Goal: Task Accomplishment & Management: Use online tool/utility

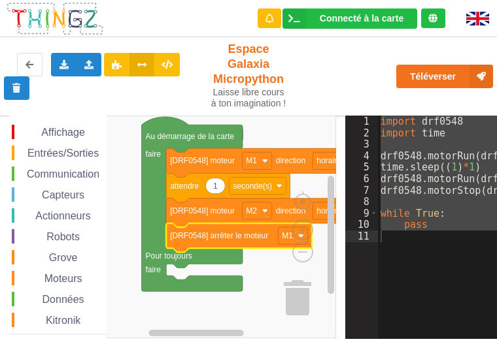
drag, startPoint x: 79, startPoint y: 37, endPoint x: 89, endPoint y: 37, distance: 9.8
click at [85, 40] on div "Exporter l'assemblage de blocs Exporter l'assemblage de blocs au format Python …" at bounding box center [248, 77] width 507 height 84
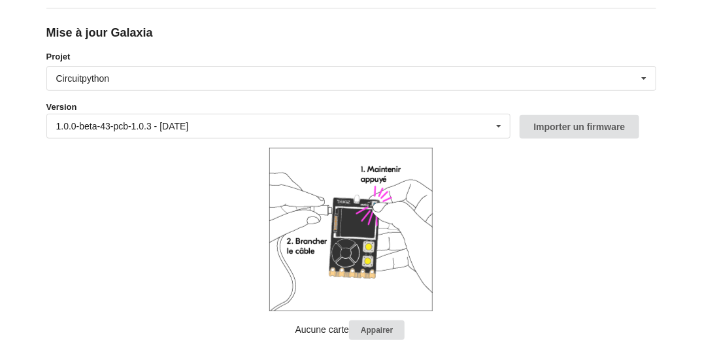
scroll to position [173, 0]
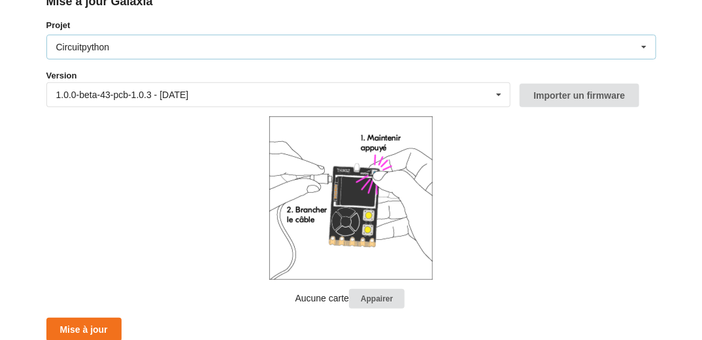
click at [643, 47] on icon at bounding box center [644, 47] width 20 height 24
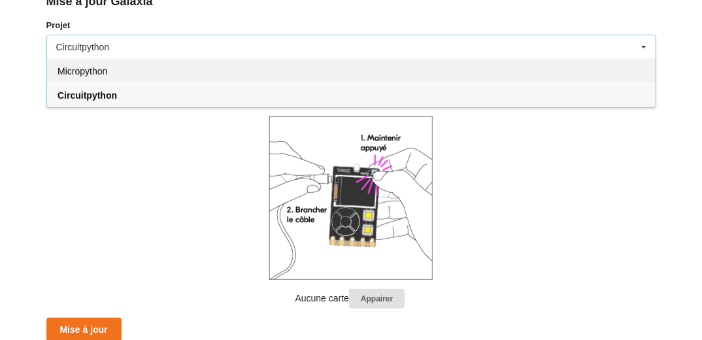
click at [83, 71] on span "Micropython" at bounding box center [83, 71] width 50 height 10
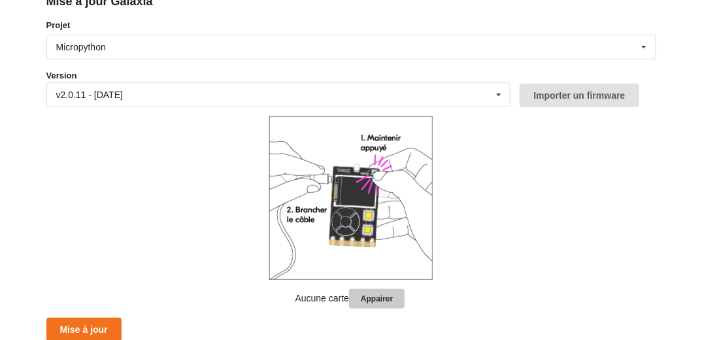
click at [372, 295] on button "Appairer" at bounding box center [377, 299] width 56 height 20
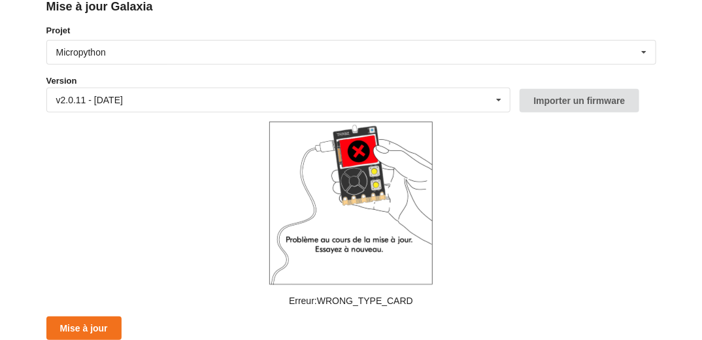
scroll to position [166, 0]
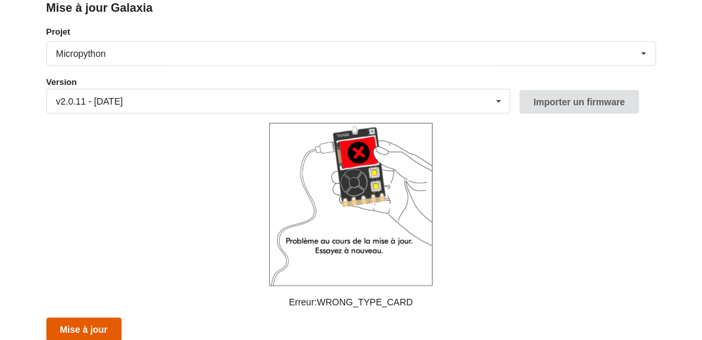
click at [99, 322] on button "Mise à jour" at bounding box center [83, 330] width 75 height 24
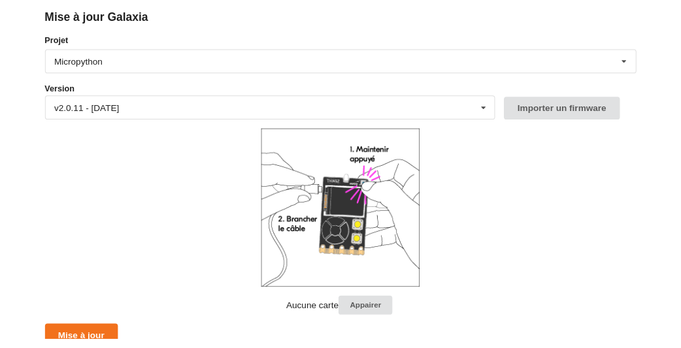
scroll to position [165, 0]
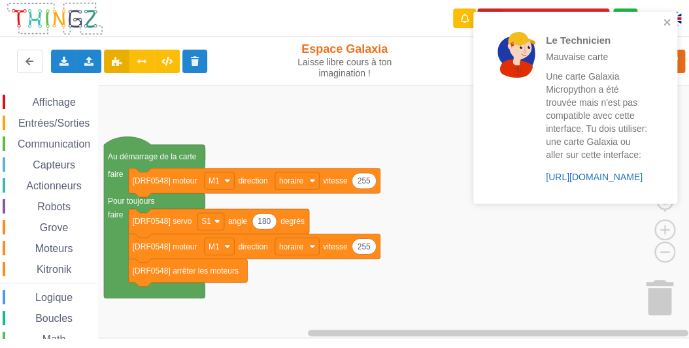
click at [609, 174] on link "[URL][DOMAIN_NAME]" at bounding box center [594, 177] width 97 height 10
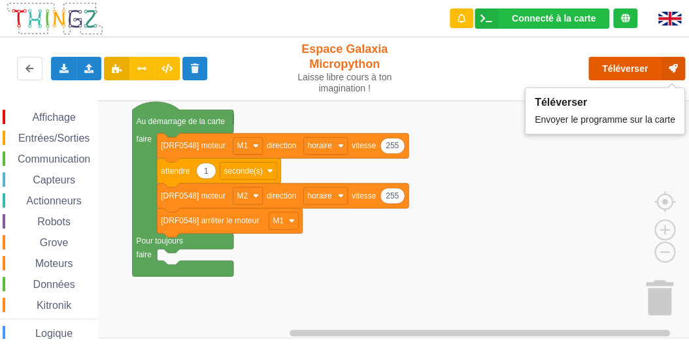
click at [619, 71] on button "Téléverser" at bounding box center [636, 69] width 97 height 24
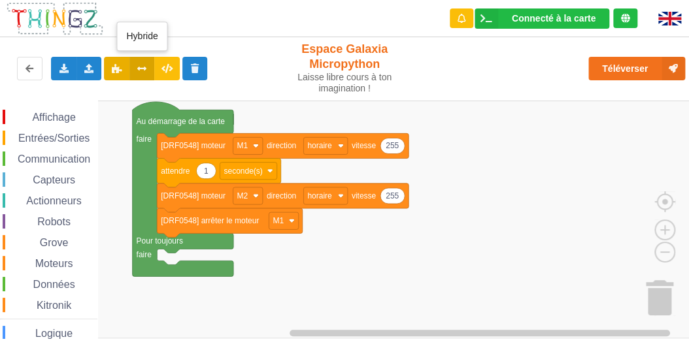
click at [145, 68] on icon at bounding box center [142, 68] width 11 height 8
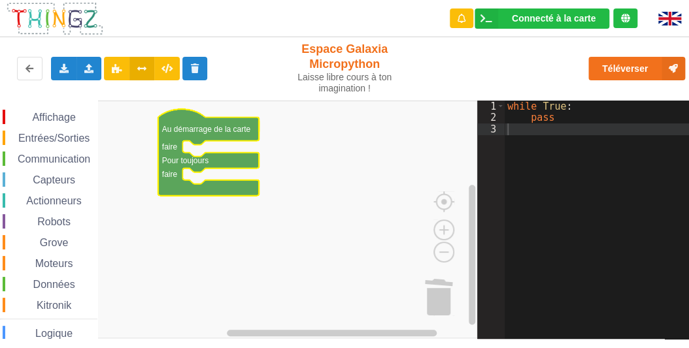
click at [61, 198] on span "Actionneurs" at bounding box center [53, 200] width 59 height 11
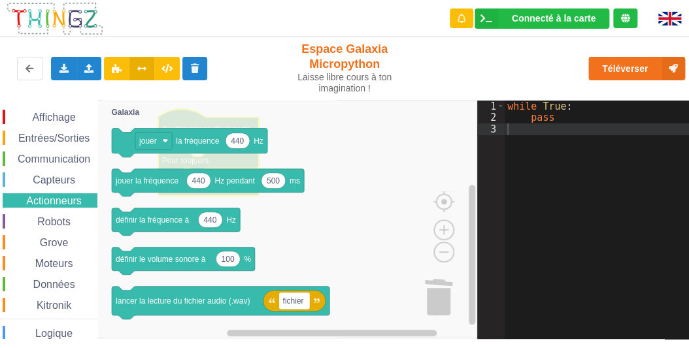
click at [55, 261] on span "Moteurs" at bounding box center [54, 263] width 42 height 11
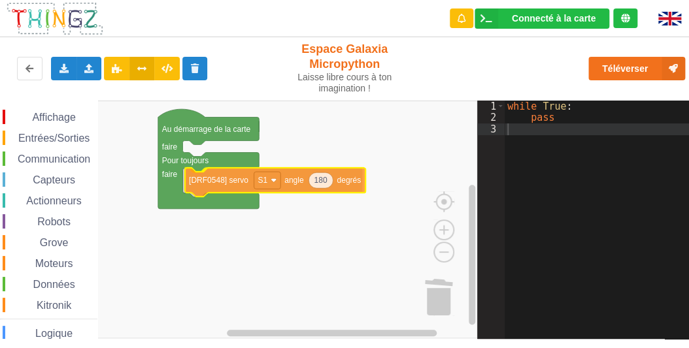
click at [210, 184] on div "Affichage Entrées/Sorties Communication Capteurs Actionneurs Robots Grove Moteu…" at bounding box center [238, 220] width 477 height 239
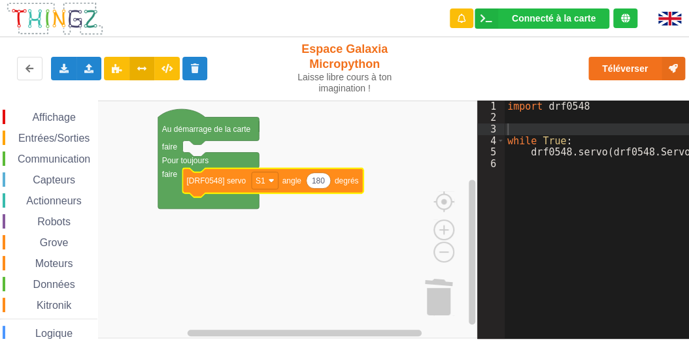
click at [60, 118] on span "Affichage" at bounding box center [53, 117] width 47 height 11
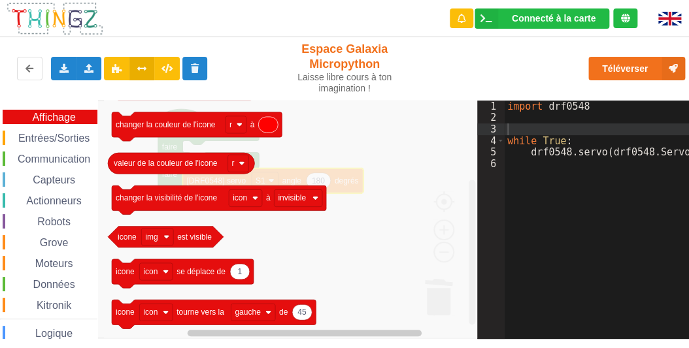
click at [46, 198] on span "Actionneurs" at bounding box center [53, 200] width 59 height 11
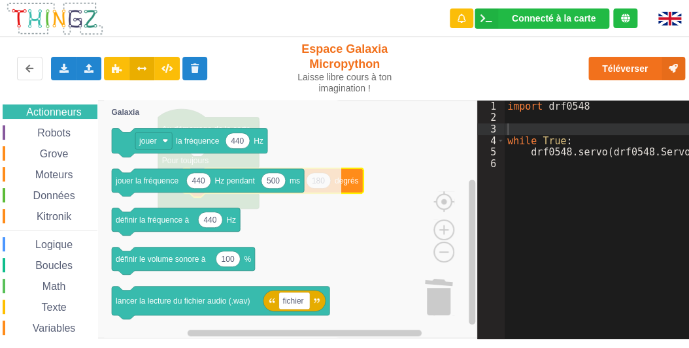
scroll to position [105, 0]
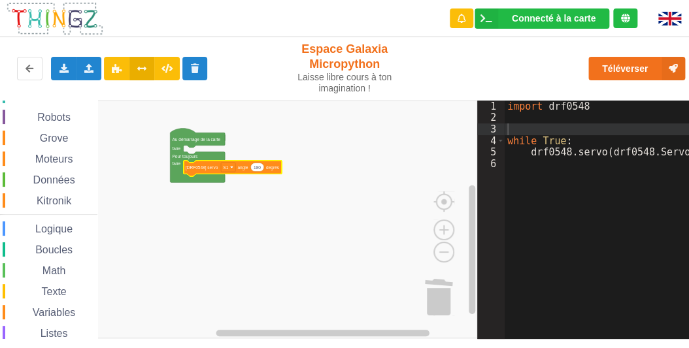
drag, startPoint x: 97, startPoint y: 213, endPoint x: 101, endPoint y: 188, distance: 25.8
click at [97, 188] on div "Affichage Entrées/Sorties Communication Capteurs Actionneurs Robots Grove Moteu…" at bounding box center [48, 220] width 97 height 238
click at [44, 159] on span "Moteurs" at bounding box center [54, 159] width 42 height 11
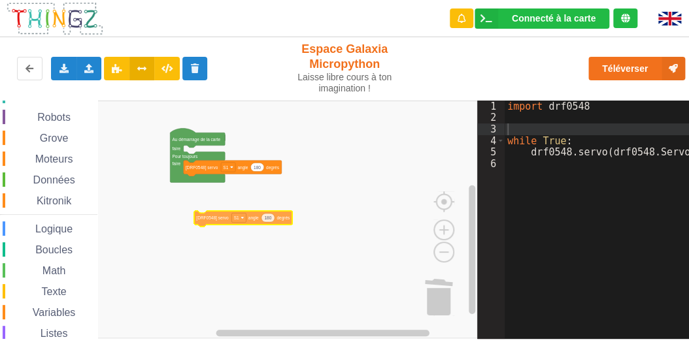
click at [214, 221] on div "Affichage Entrées/Sorties Communication Capteurs Actionneurs Robots Grove Moteu…" at bounding box center [238, 220] width 477 height 239
click at [270, 222] on icon "Espace de travail de Blocky" at bounding box center [267, 218] width 13 height 8
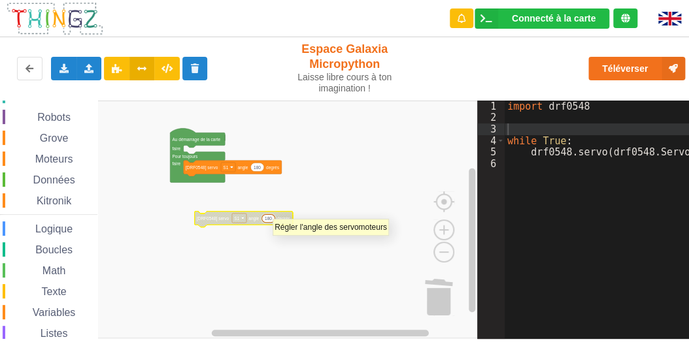
type input "0"
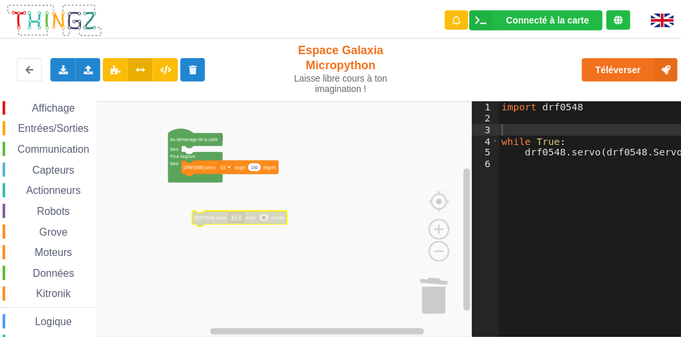
scroll to position [3, 0]
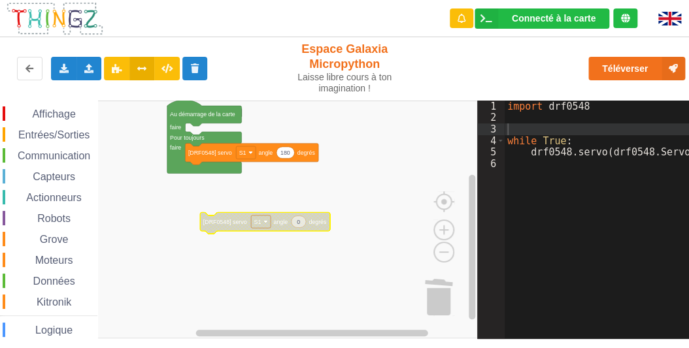
click at [52, 137] on span "Entrées/Sorties" at bounding box center [53, 134] width 75 height 11
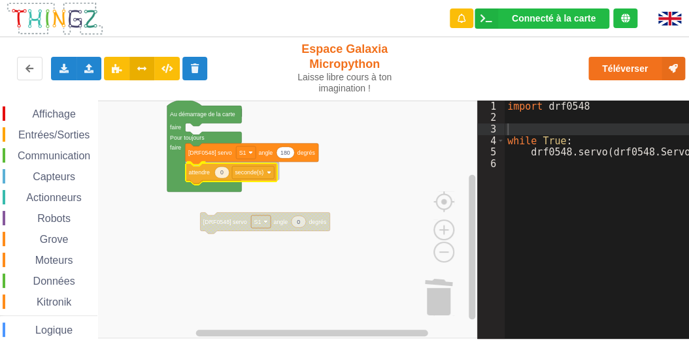
click at [202, 175] on div "Affichage Entrées/Sorties Communication Capteurs Actionneurs Robots Grove Moteu…" at bounding box center [238, 220] width 477 height 239
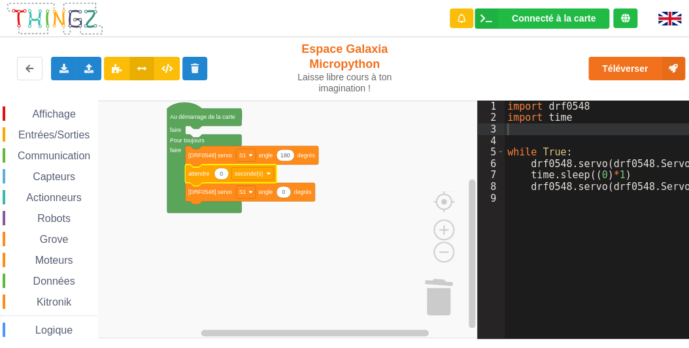
click at [227, 174] on icon "Espace de travail de Blocky" at bounding box center [221, 174] width 14 height 12
type input "1"
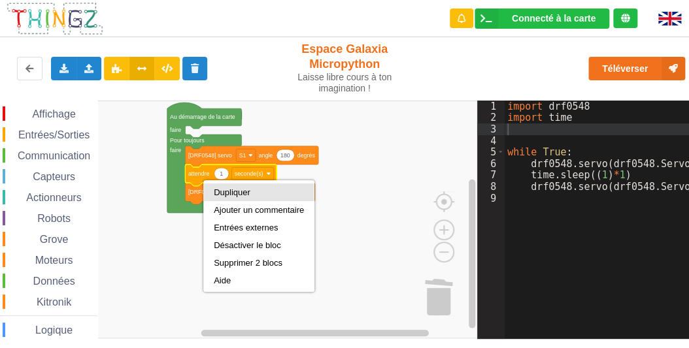
click at [229, 189] on div "Dupliquer" at bounding box center [259, 193] width 90 height 10
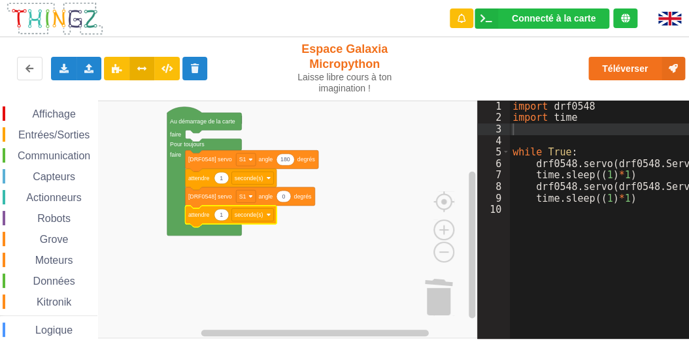
click at [277, 257] on rect "Espace de travail de Blocky" at bounding box center [238, 220] width 477 height 238
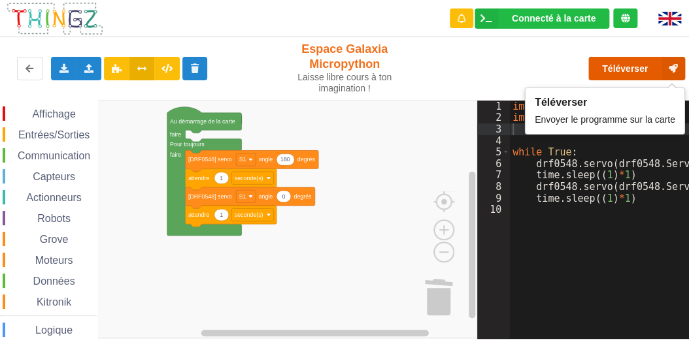
click at [613, 63] on button "Téléverser" at bounding box center [636, 69] width 97 height 24
click at [630, 70] on button "Téléverser" at bounding box center [636, 69] width 97 height 24
click at [629, 65] on button "Téléverser" at bounding box center [636, 69] width 97 height 24
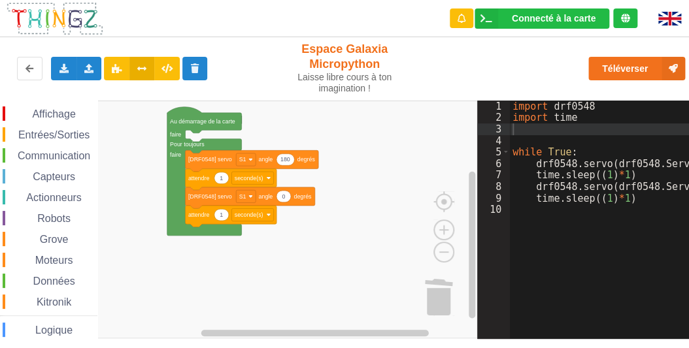
click at [345, 243] on rect "Espace de travail de Blocky" at bounding box center [238, 220] width 477 height 238
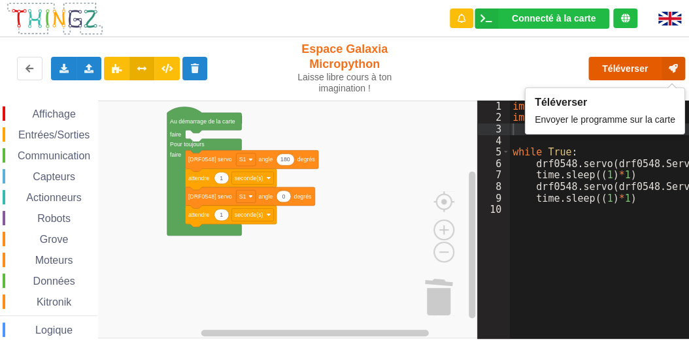
click at [620, 69] on button "Téléverser" at bounding box center [636, 69] width 97 height 24
click at [651, 69] on button "Téléverser" at bounding box center [636, 69] width 97 height 24
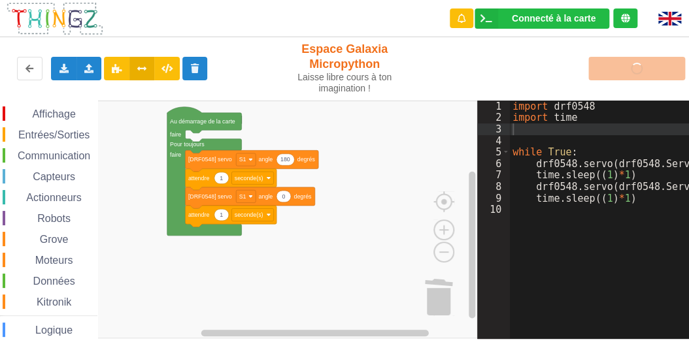
click at [595, 50] on div "Téléverser" at bounding box center [552, 69] width 284 height 42
click at [552, 63] on div "Téléverser" at bounding box center [552, 69] width 284 height 42
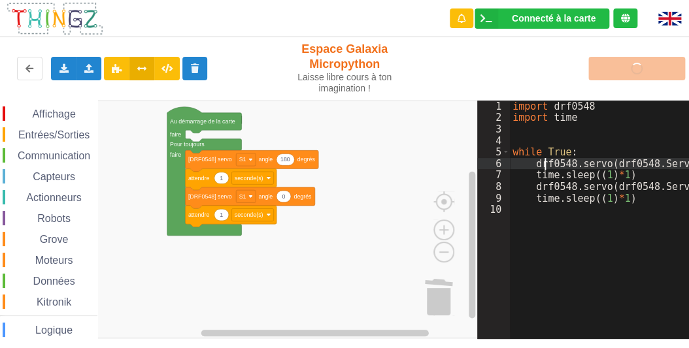
click at [545, 162] on div "import drf0548 import time while True : drf0548 . servo ( drf0548 . Servos [ "S…" at bounding box center [631, 227] width 243 height 253
click at [638, 69] on div "Téléverser" at bounding box center [552, 69] width 284 height 42
click at [521, 23] on div "Connecté à la carte" at bounding box center [554, 18] width 84 height 9
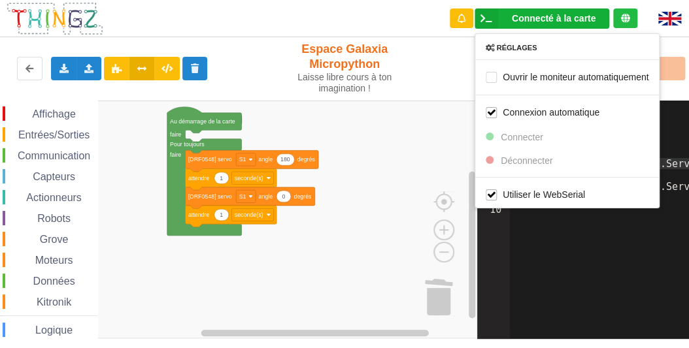
click at [508, 160] on div "Réglages Ouvrir le moniteur automatiquement Connexion automatique Connecter Déc…" at bounding box center [567, 120] width 185 height 175
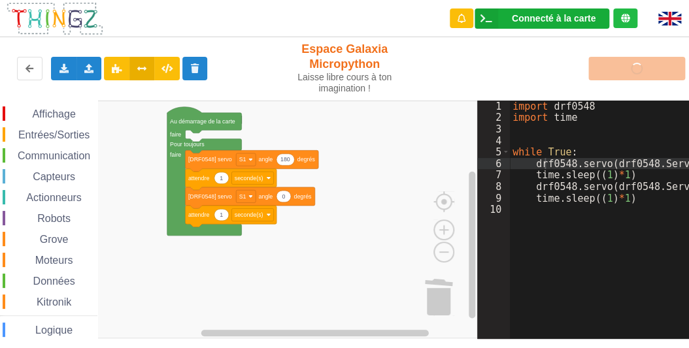
click at [529, 20] on div "Connecté à la carte" at bounding box center [554, 18] width 84 height 9
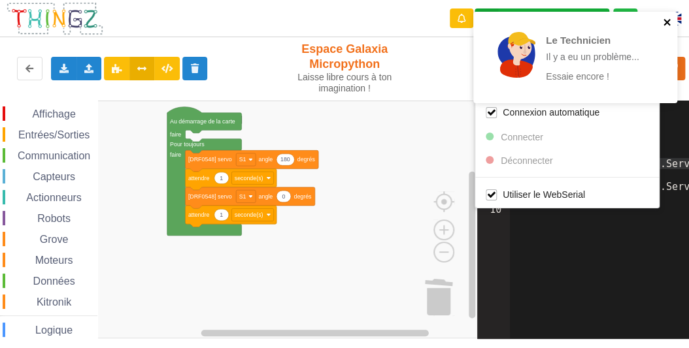
click at [667, 22] on icon "close" at bounding box center [667, 22] width 9 height 10
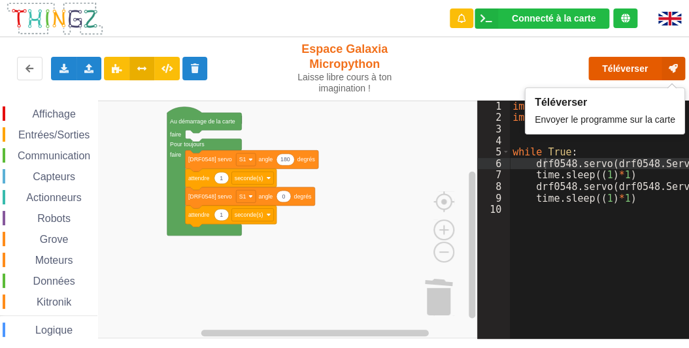
click at [624, 75] on button "Téléverser" at bounding box center [636, 69] width 97 height 24
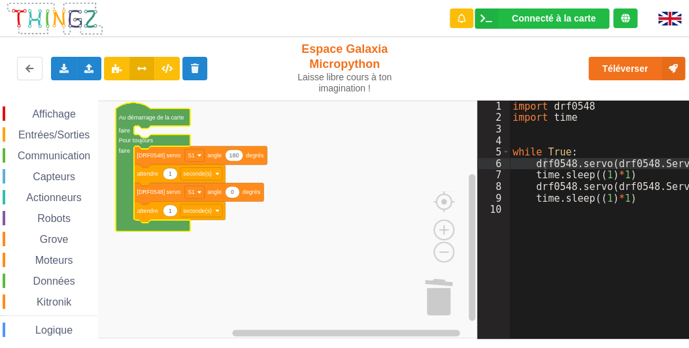
click at [273, 221] on rect "Espace de travail de Blocky" at bounding box center [238, 220] width 477 height 238
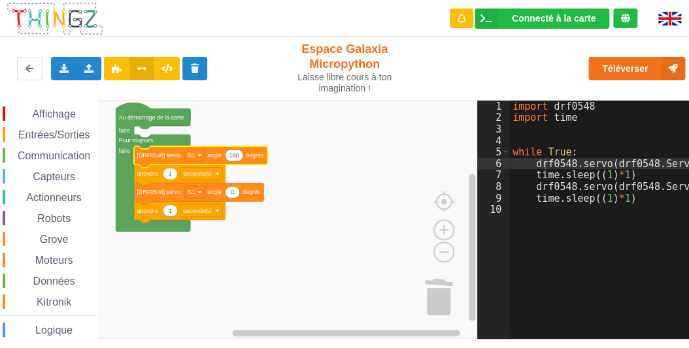
click at [232, 157] on text "180" at bounding box center [234, 155] width 10 height 7
click at [234, 157] on input "180" at bounding box center [234, 156] width 18 height 12
click at [544, 16] on div "Connecté à la carte" at bounding box center [554, 18] width 84 height 9
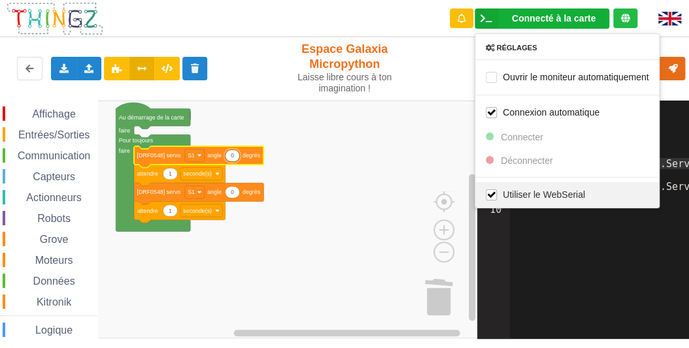
type input "0"
click at [526, 197] on label "Utiliser le WebSerial" at bounding box center [535, 194] width 99 height 11
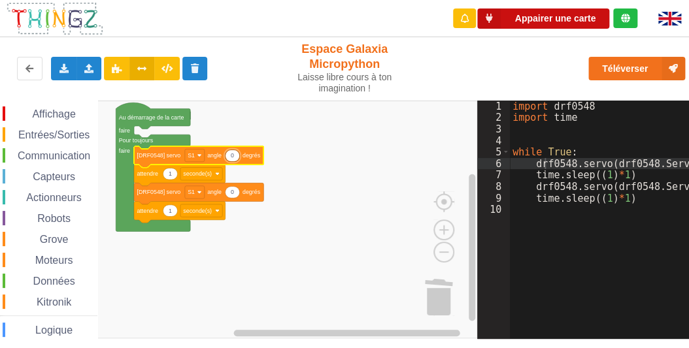
click at [534, 21] on button "Appairer une carte" at bounding box center [543, 18] width 132 height 20
click at [568, 18] on button "Appairer une carte" at bounding box center [543, 18] width 132 height 20
drag, startPoint x: 547, startPoint y: 21, endPoint x: 549, endPoint y: 10, distance: 10.8
click at [549, 8] on div "Appairer une carte" at bounding box center [545, 18] width 186 height 20
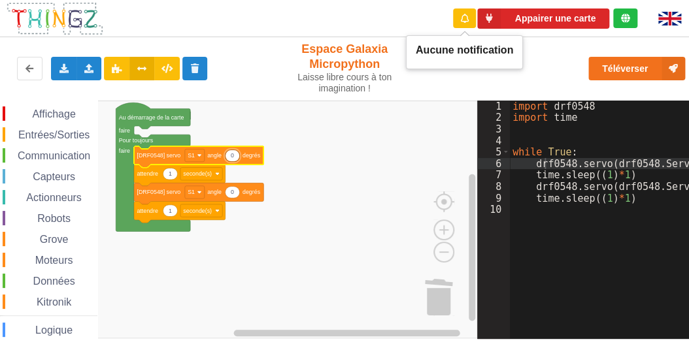
click at [455, 22] on div at bounding box center [464, 18] width 23 height 20
click at [467, 19] on icon at bounding box center [465, 18] width 8 height 9
click at [618, 14] on div at bounding box center [625, 18] width 24 height 20
click at [622, 19] on icon at bounding box center [624, 18] width 9 height 9
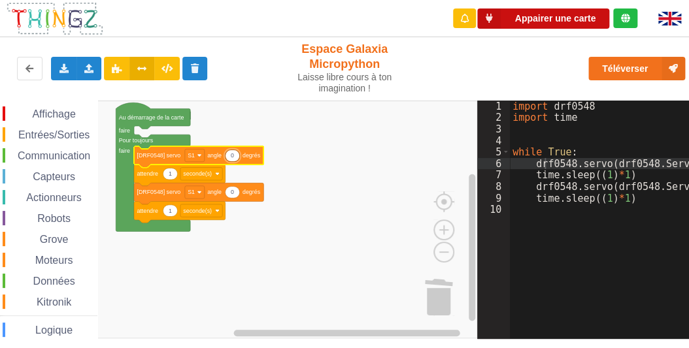
click at [575, 19] on button "Appairer une carte" at bounding box center [543, 18] width 132 height 20
drag, startPoint x: 573, startPoint y: 16, endPoint x: 488, endPoint y: 21, distance: 85.1
click at [488, 21] on icon at bounding box center [489, 18] width 24 height 20
click at [487, 21] on icon at bounding box center [489, 18] width 24 height 20
click at [487, 20] on icon at bounding box center [489, 18] width 24 height 20
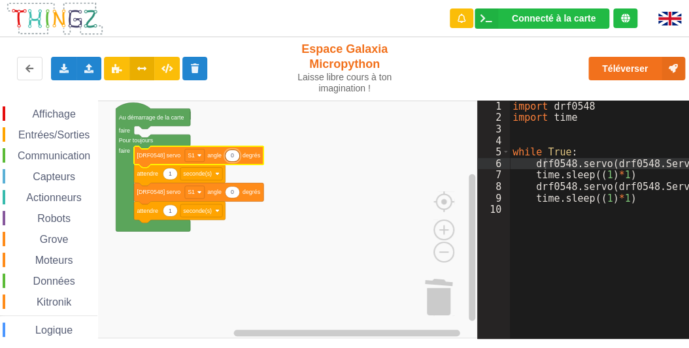
drag, startPoint x: 660, startPoint y: 133, endPoint x: 662, endPoint y: 126, distance: 7.3
click at [660, 133] on div "import drf0548 import time while True : drf0548 . servo ( drf0548 . Servos [ "S…" at bounding box center [625, 227] width 231 height 253
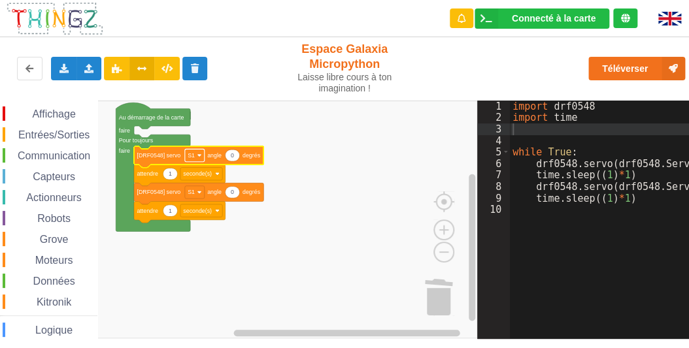
click at [194, 157] on rect "Espace de travail de Blocky" at bounding box center [195, 155] width 20 height 12
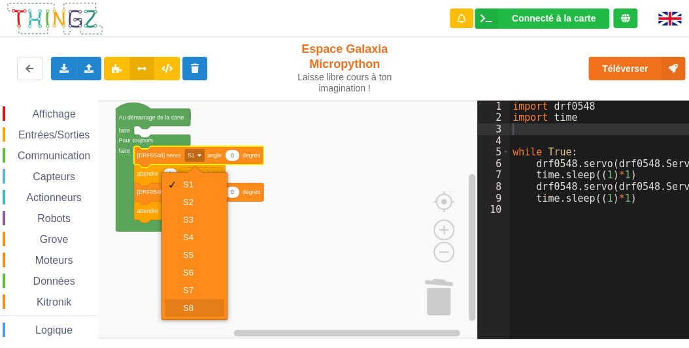
click at [184, 304] on div "S8" at bounding box center [198, 308] width 31 height 10
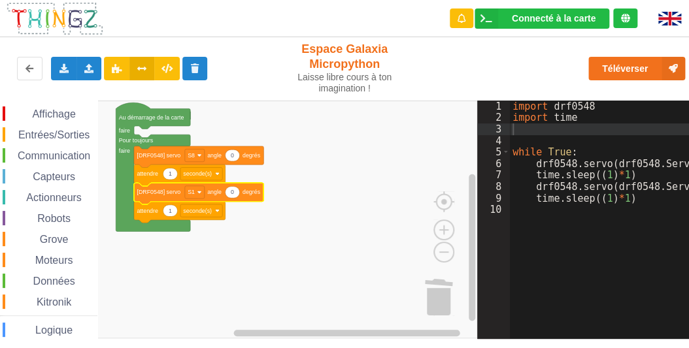
click at [201, 200] on icon "Espace de travail de Blocky" at bounding box center [198, 194] width 129 height 22
click at [194, 192] on rect "Espace de travail de Blocky" at bounding box center [195, 192] width 20 height 12
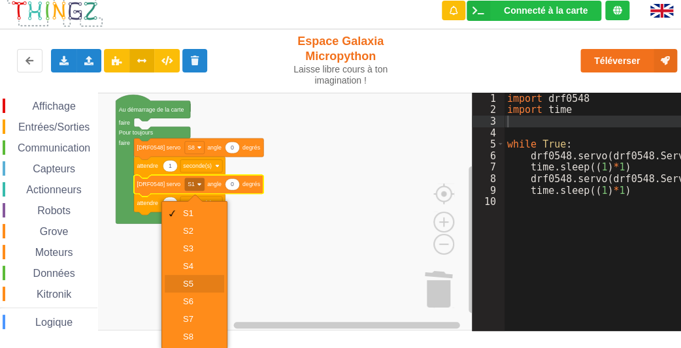
scroll to position [9, 0]
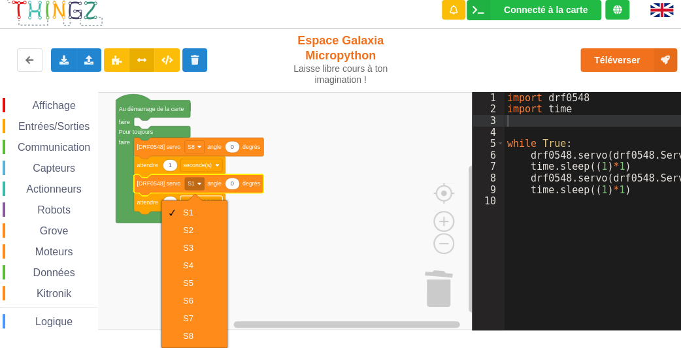
drag, startPoint x: 193, startPoint y: 197, endPoint x: 201, endPoint y: 197, distance: 7.8
click at [201, 197] on body "Connecté à la carte Réglages Ouvrir le moniteur automatiquement Connexion autom…" at bounding box center [340, 166] width 681 height 348
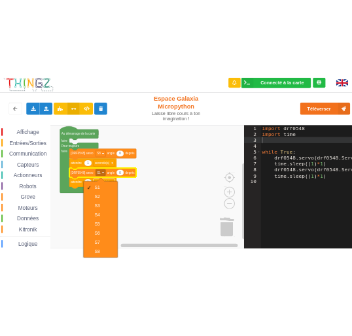
scroll to position [0, 0]
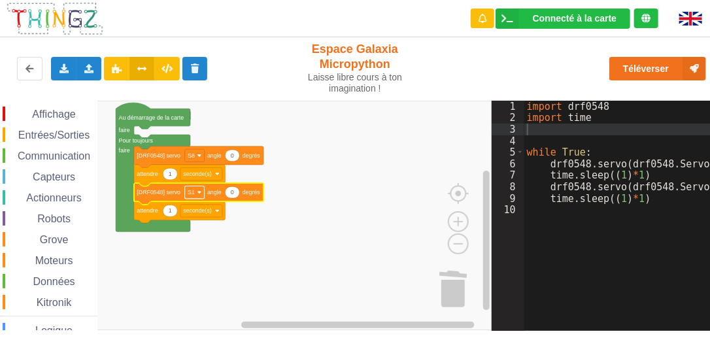
click at [195, 193] on rect "Espace de travail de Blocky" at bounding box center [195, 192] width 20 height 12
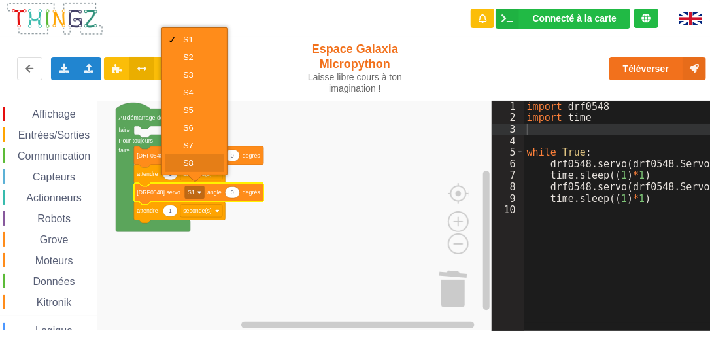
click at [192, 166] on div "S8" at bounding box center [198, 163] width 31 height 10
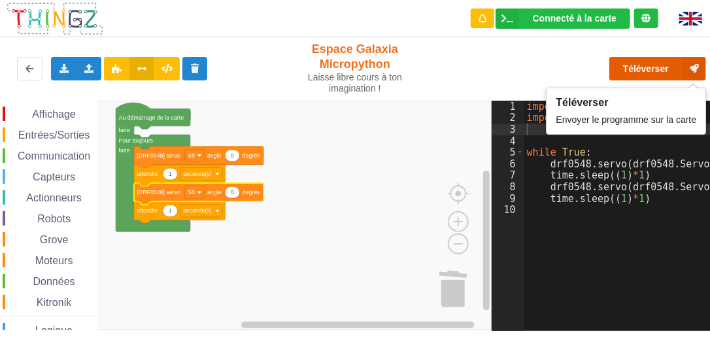
click at [650, 67] on button "Téléverser" at bounding box center [657, 69] width 97 height 24
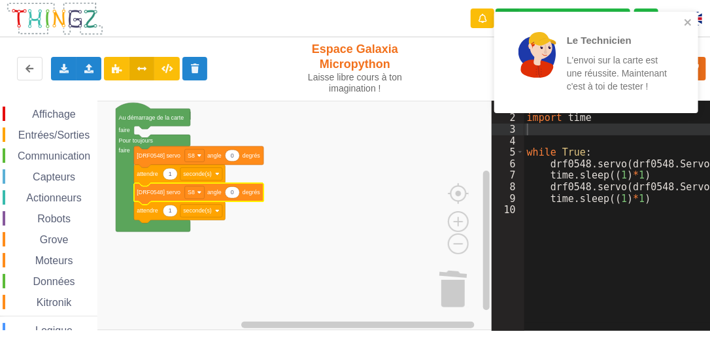
click at [231, 199] on icon "Espace de travail de Blocky" at bounding box center [198, 194] width 129 height 22
click at [233, 193] on text "0" at bounding box center [232, 192] width 3 height 7
type input "180"
click at [430, 122] on rect "Espace de travail de Blocky" at bounding box center [246, 215] width 492 height 229
click at [685, 24] on icon "close" at bounding box center [687, 22] width 7 height 7
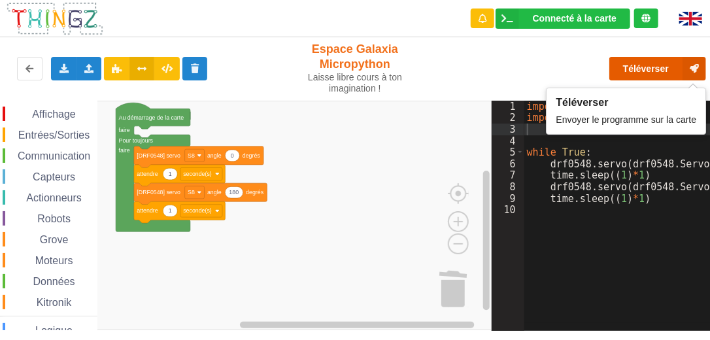
click at [656, 69] on button "Téléverser" at bounding box center [657, 69] width 97 height 24
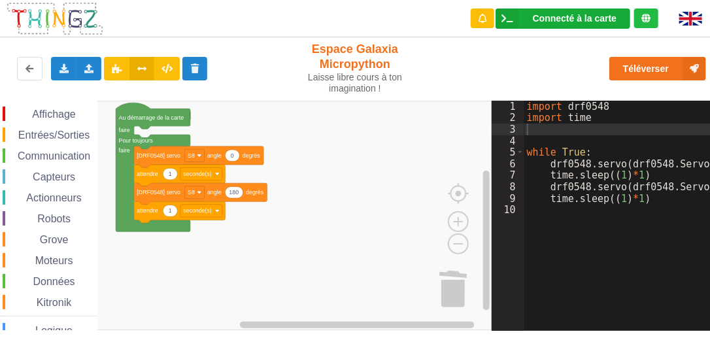
click at [607, 20] on div "Connecté à la carte" at bounding box center [575, 18] width 84 height 9
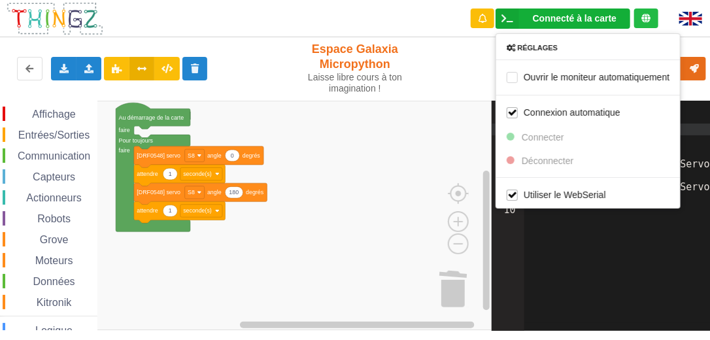
click at [434, 19] on div "Connecté à la carte Réglages Ouvrir le moniteur automatiquement Connexion autom…" at bounding box center [355, 18] width 728 height 37
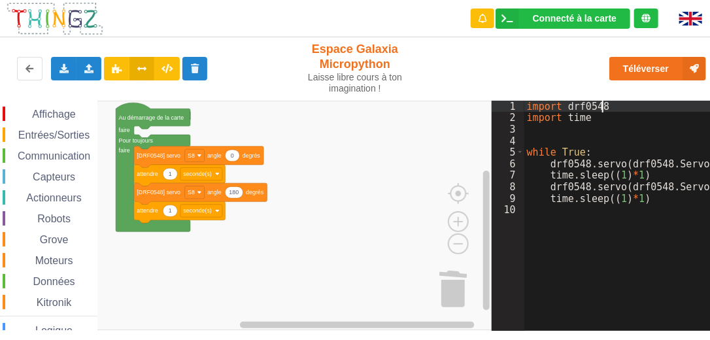
click at [688, 110] on div "import drf0548 import time while True : drf0548 . servo ( drf0548 . Servos [ "S…" at bounding box center [645, 223] width 243 height 244
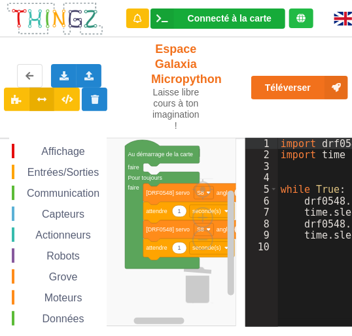
click at [277, 20] on div "Connecté à la carte Réglages Ouvrir le moniteur automatiquement Connexion autom…" at bounding box center [217, 18] width 135 height 20
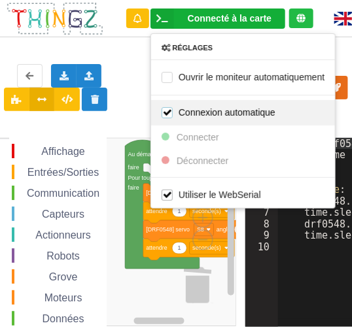
click at [170, 115] on label "Connexion automatique" at bounding box center [218, 112] width 114 height 11
checkbox input "false"
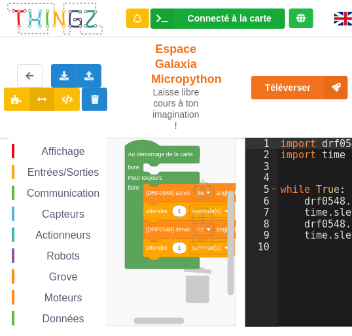
click at [238, 18] on div "Connecté à la carte" at bounding box center [230, 18] width 84 height 9
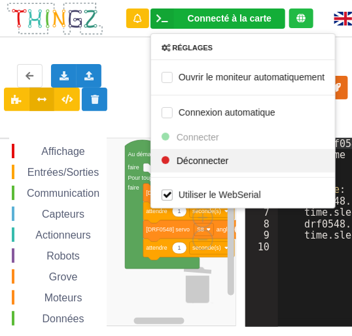
click at [164, 163] on div at bounding box center [165, 160] width 8 height 8
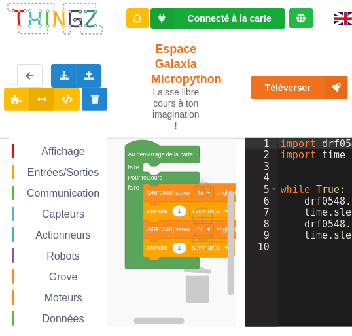
click at [233, 20] on div "Connecté à la carte" at bounding box center [230, 18] width 84 height 9
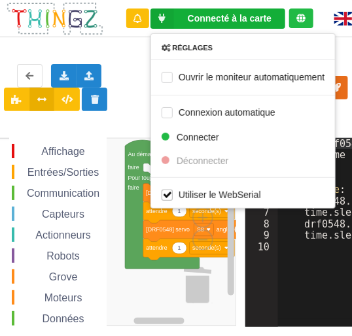
click at [166, 158] on div "Réglages Ouvrir le moniteur automatiquement Connexion automatique Connecter Déc…" at bounding box center [242, 120] width 185 height 175
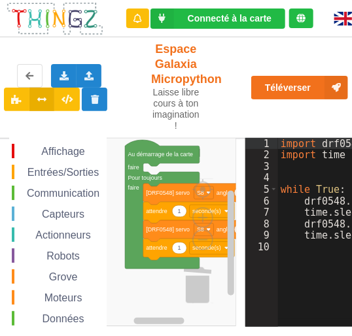
click at [302, 17] on icon at bounding box center [300, 18] width 9 height 9
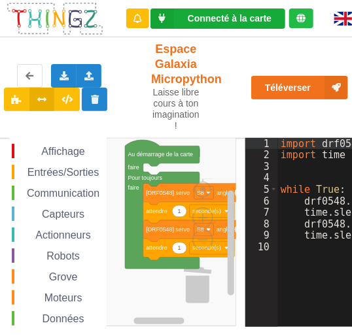
click at [215, 18] on div "Connecté à la carte" at bounding box center [230, 18] width 84 height 9
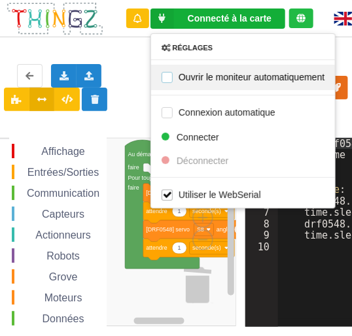
click at [165, 78] on label "Ouvrir le moniteur automatiquement" at bounding box center [242, 76] width 163 height 11
checkbox input "true"
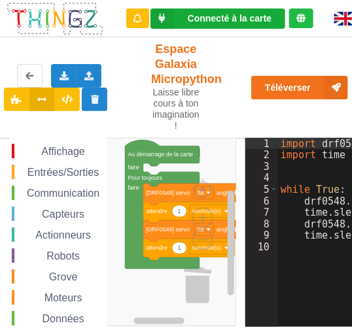
click at [225, 18] on div "Connecté à la carte" at bounding box center [230, 18] width 84 height 9
click at [190, 18] on div "Connecté à la carte" at bounding box center [230, 18] width 84 height 9
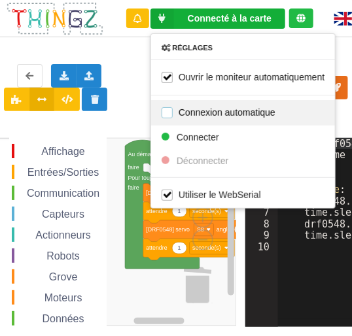
click at [161, 109] on label "Connexion automatique" at bounding box center [218, 112] width 114 height 11
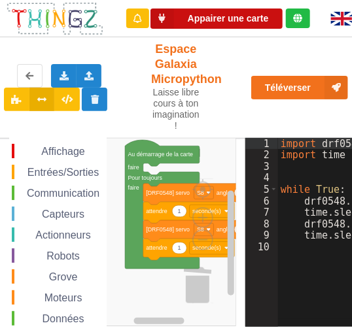
click at [234, 16] on button "Appairer une carte" at bounding box center [216, 18] width 132 height 20
click at [193, 24] on button "Appairer une carte" at bounding box center [216, 18] width 132 height 20
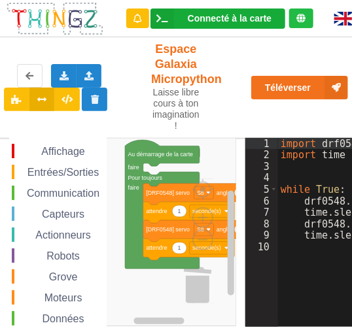
click at [207, 17] on div "Connecté à la carte" at bounding box center [230, 18] width 84 height 9
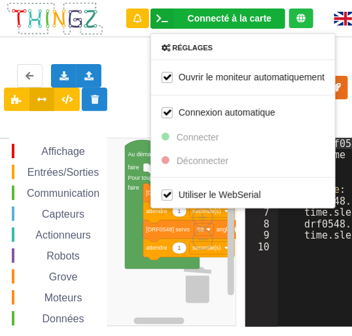
click at [14, 49] on div "Exporter l'assemblage de blocs Exporter l'assemblage de blocs au format Python …" at bounding box center [176, 88] width 362 height 106
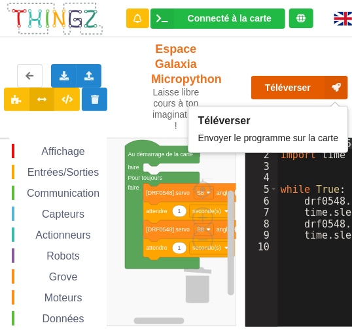
click at [275, 93] on button "Téléverser" at bounding box center [299, 88] width 97 height 24
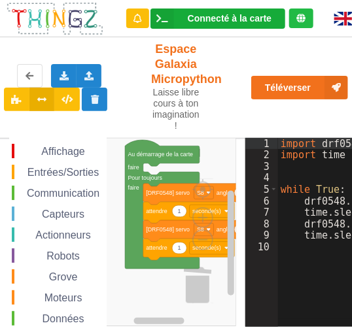
click at [227, 12] on div "Connecté à la carte Réglages Ouvrir le moniteur automatiquement Connexion autom…" at bounding box center [217, 18] width 135 height 20
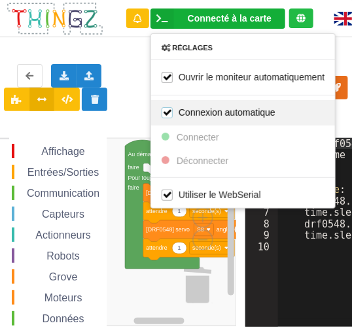
click at [166, 109] on label "Connexion automatique" at bounding box center [218, 112] width 114 height 11
checkbox input "false"
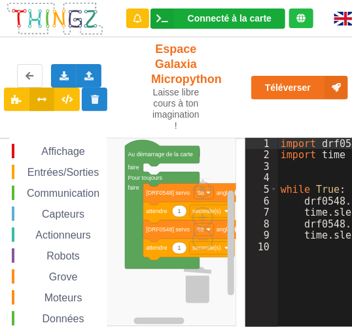
click at [226, 19] on div "Connecté à la carte" at bounding box center [230, 18] width 84 height 9
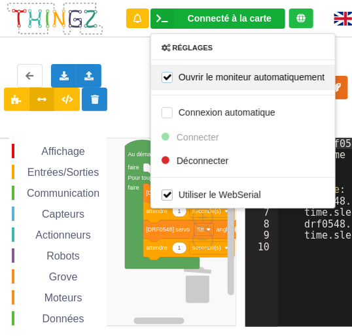
click at [167, 76] on label "Ouvrir le moniteur automatiquement" at bounding box center [242, 76] width 163 height 11
checkbox input "false"
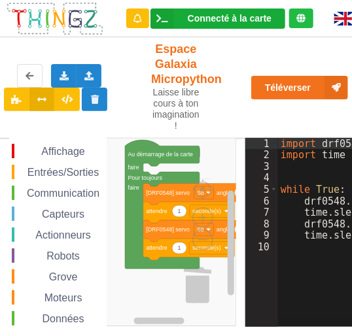
click at [190, 10] on div "Connecté à la carte Réglages Ouvrir le moniteur automatiquement Connexion autom…" at bounding box center [217, 18] width 135 height 20
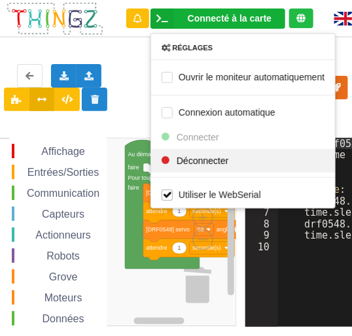
click at [165, 161] on div at bounding box center [165, 160] width 8 height 8
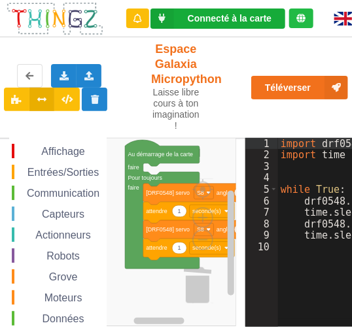
click at [229, 22] on div "Connecté à la carte" at bounding box center [230, 18] width 84 height 9
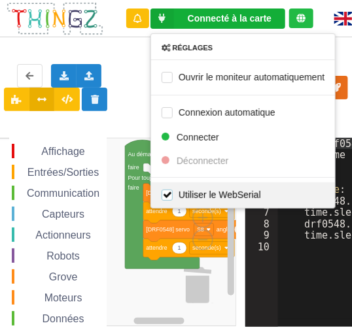
click at [165, 190] on label "Utiliser le WebSerial" at bounding box center [210, 194] width 99 height 11
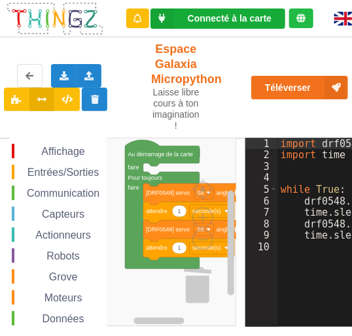
click at [207, 21] on div "Connecté à la carte" at bounding box center [230, 18] width 84 height 9
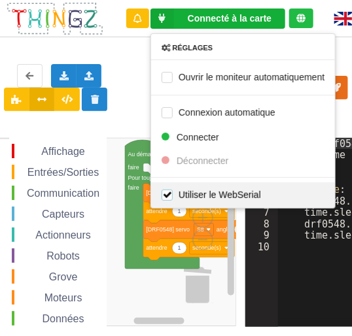
click at [167, 193] on label "Utiliser le WebSerial" at bounding box center [210, 194] width 99 height 11
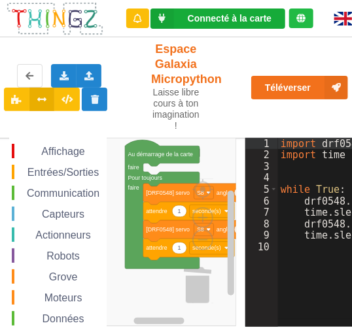
click at [207, 24] on div "Connecté à la carte Réglages Ouvrir le moniteur automatiquement Connexion autom…" at bounding box center [217, 18] width 135 height 20
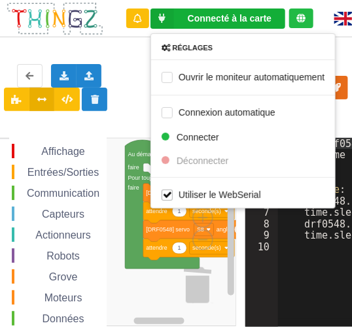
click at [298, 16] on icon at bounding box center [300, 18] width 9 height 9
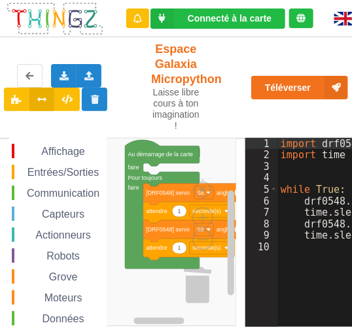
click at [298, 16] on icon at bounding box center [300, 18] width 9 height 9
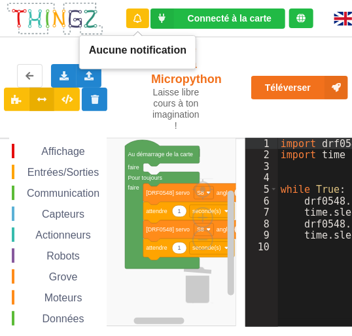
click at [135, 18] on icon at bounding box center [137, 18] width 8 height 9
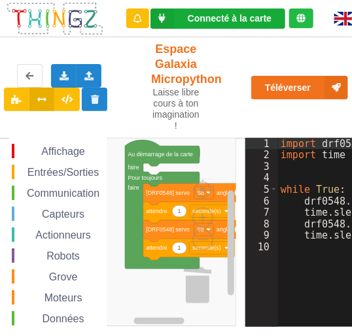
click at [208, 28] on div "Connecté à la carte Réglages Ouvrir le moniteur automatiquement Connexion autom…" at bounding box center [217, 18] width 135 height 20
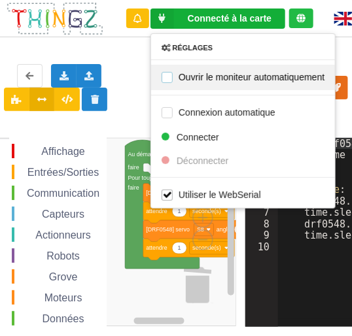
click at [164, 76] on label "Ouvrir le moniteur automatiquement" at bounding box center [242, 76] width 163 height 11
